Goal: Task Accomplishment & Management: Use online tool/utility

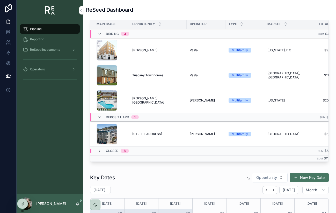
scroll to position [61, 0]
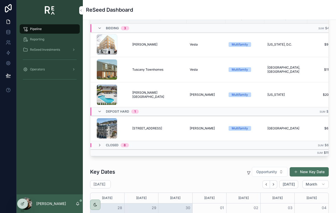
click at [139, 135] on td "[STREET_ADDRESS][GEOGRAPHIC_DATA][STREET_ADDRESS]" at bounding box center [157, 128] width 57 height 25
click at [139, 130] on span "[STREET_ADDRESS]" at bounding box center [147, 128] width 30 height 4
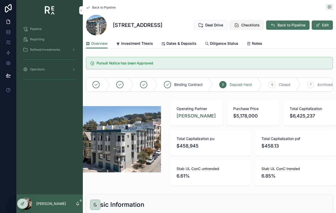
click at [241, 27] on button "Checklists" at bounding box center [246, 24] width 34 height 9
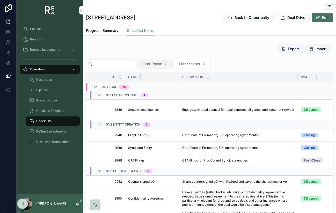
click at [167, 63] on button "Filter Phase" at bounding box center [154, 64] width 35 height 10
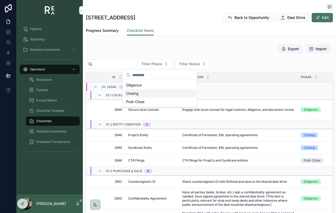
click at [154, 91] on div "Closing" at bounding box center [160, 93] width 72 height 8
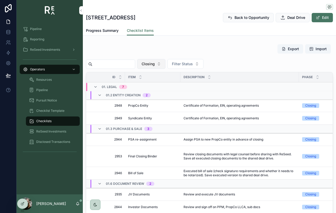
click at [155, 63] on span "Closing" at bounding box center [148, 63] width 13 height 5
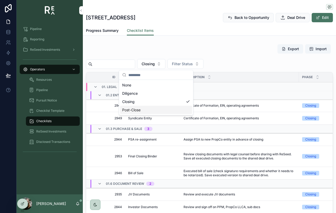
click at [152, 110] on div "Post-Close" at bounding box center [156, 110] width 72 height 8
